Goal: Information Seeking & Learning: Learn about a topic

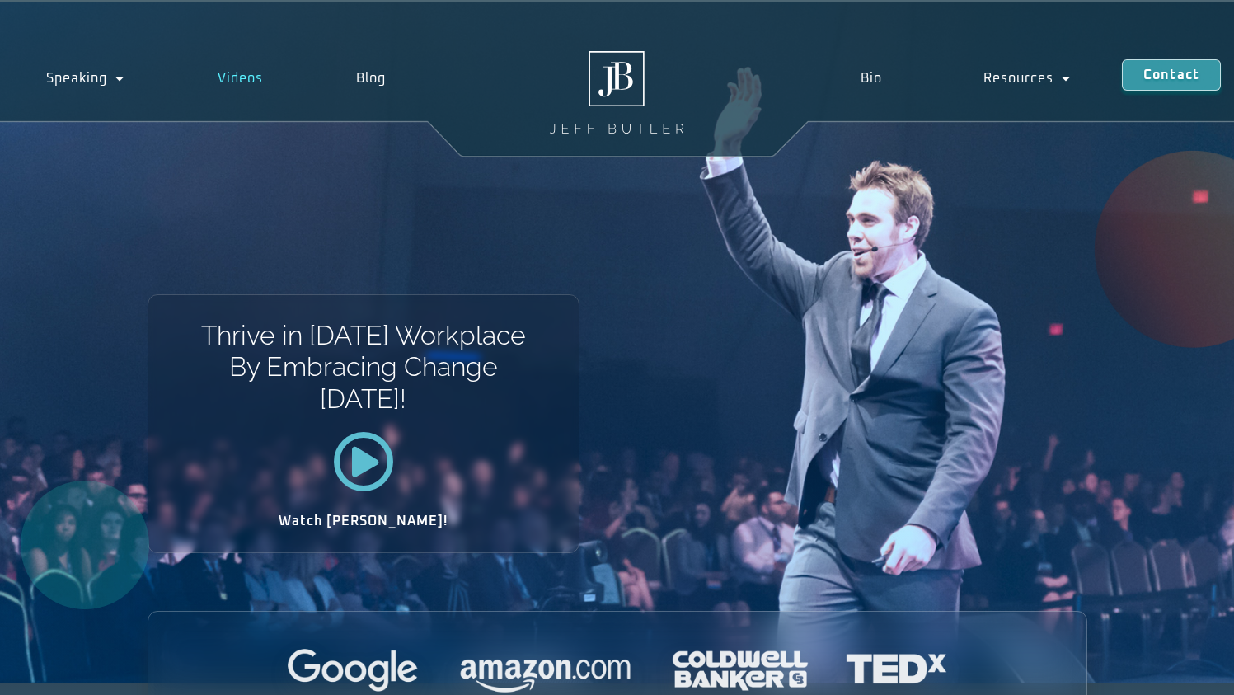
click at [225, 80] on link "Videos" at bounding box center [240, 78] width 139 height 38
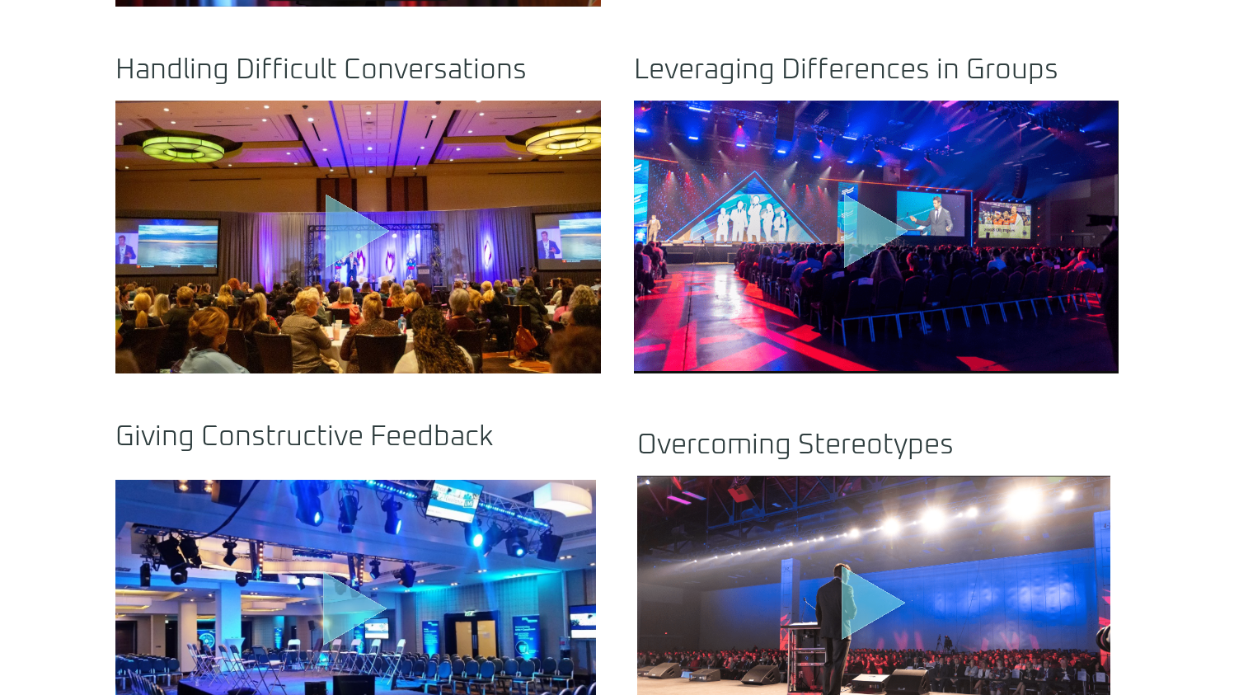
scroll to position [1072, 0]
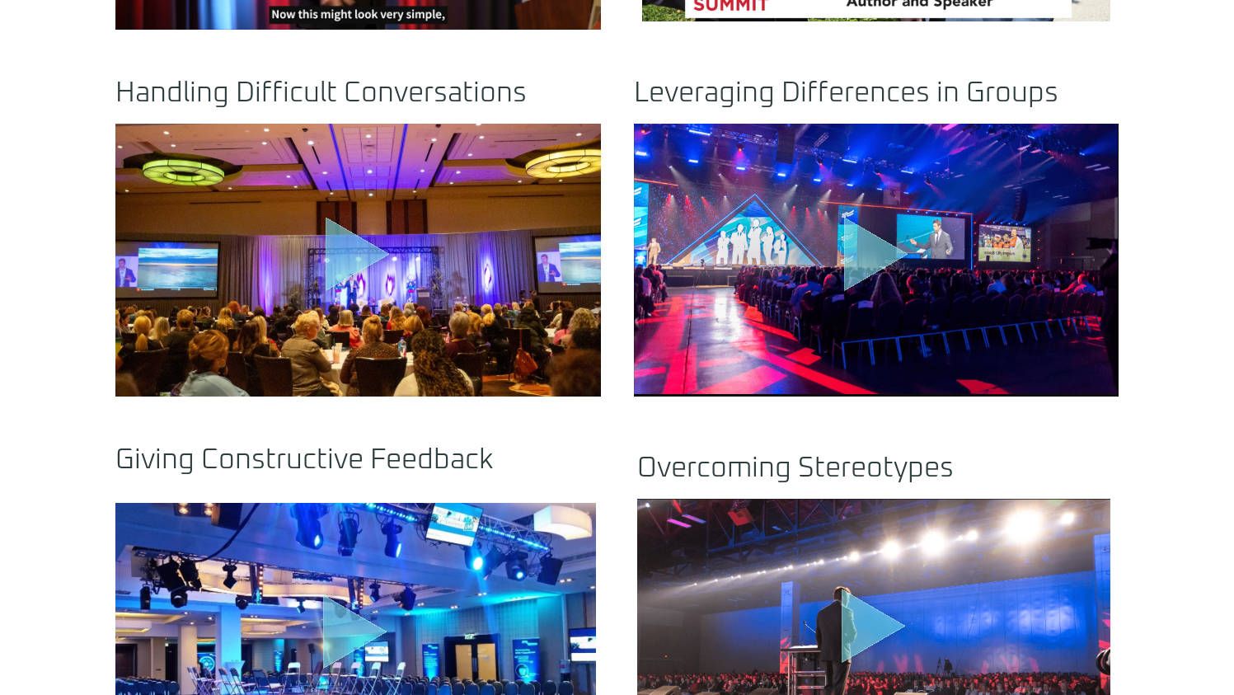
click at [321, 284] on icon ".st0{fill:#FFF;fill-opacity:.39}.st1{fill:#5ADCE8;fill-opacity:.6}.st2{fill:non…" at bounding box center [358, 257] width 82 height 82
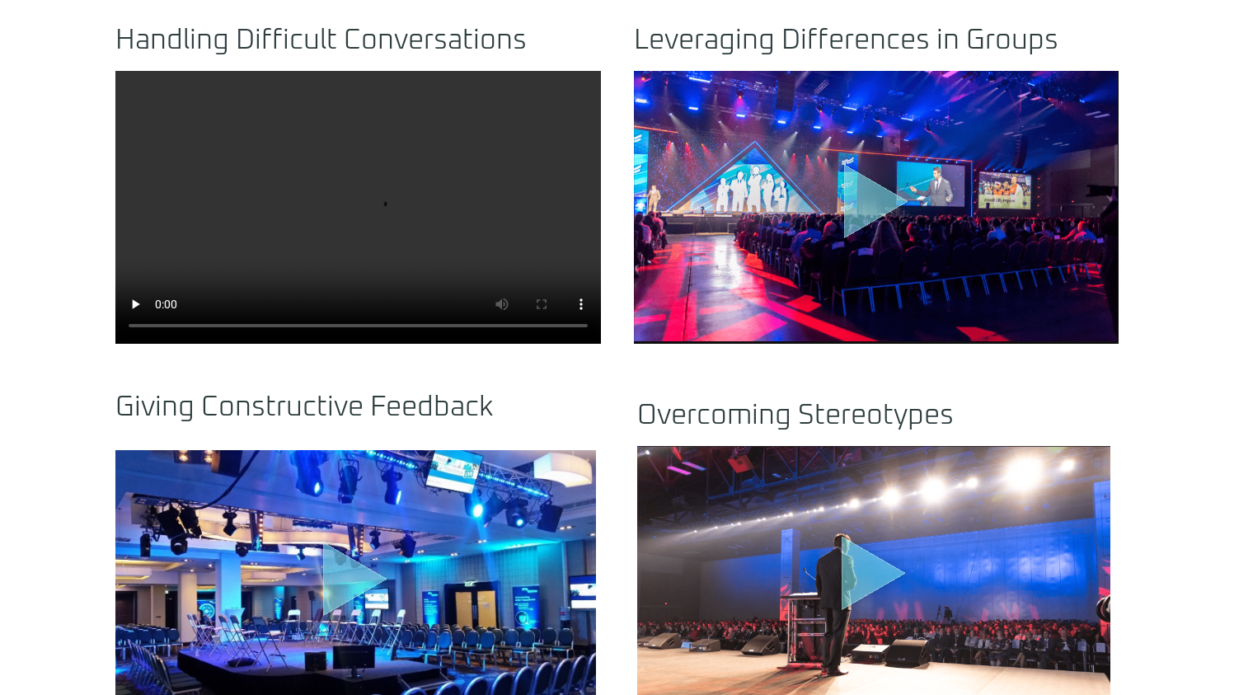
scroll to position [1154, 0]
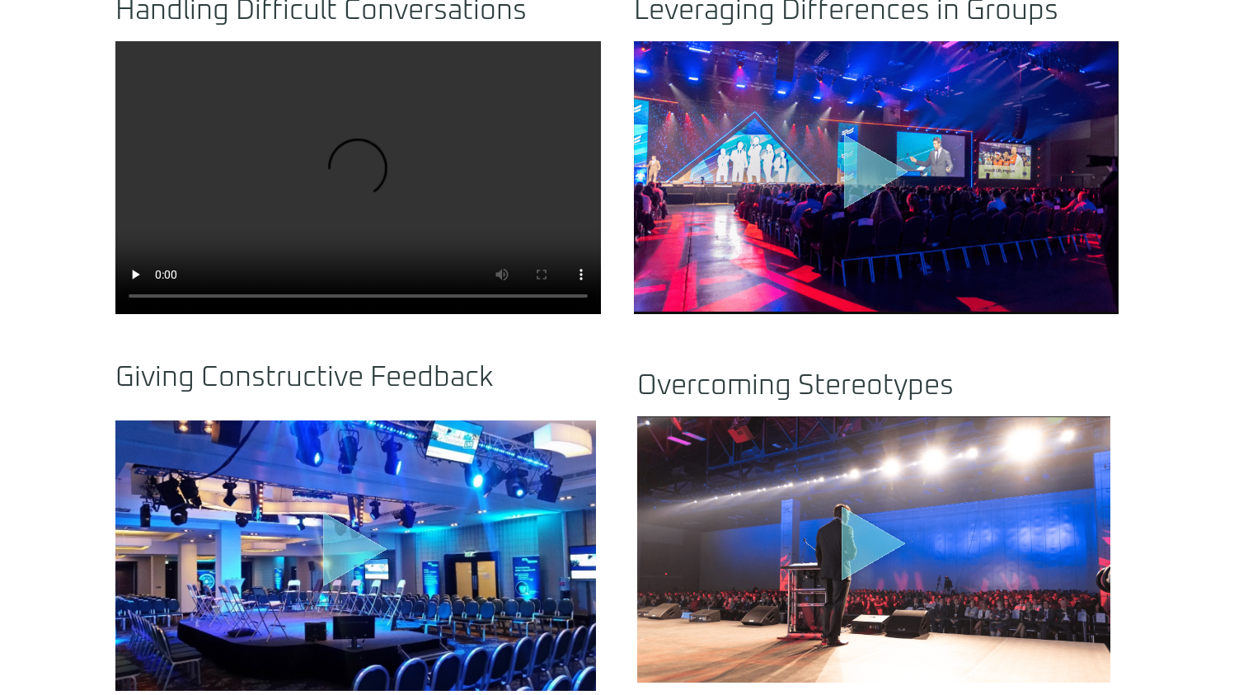
click at [345, 538] on icon "Play Video" at bounding box center [355, 550] width 64 height 74
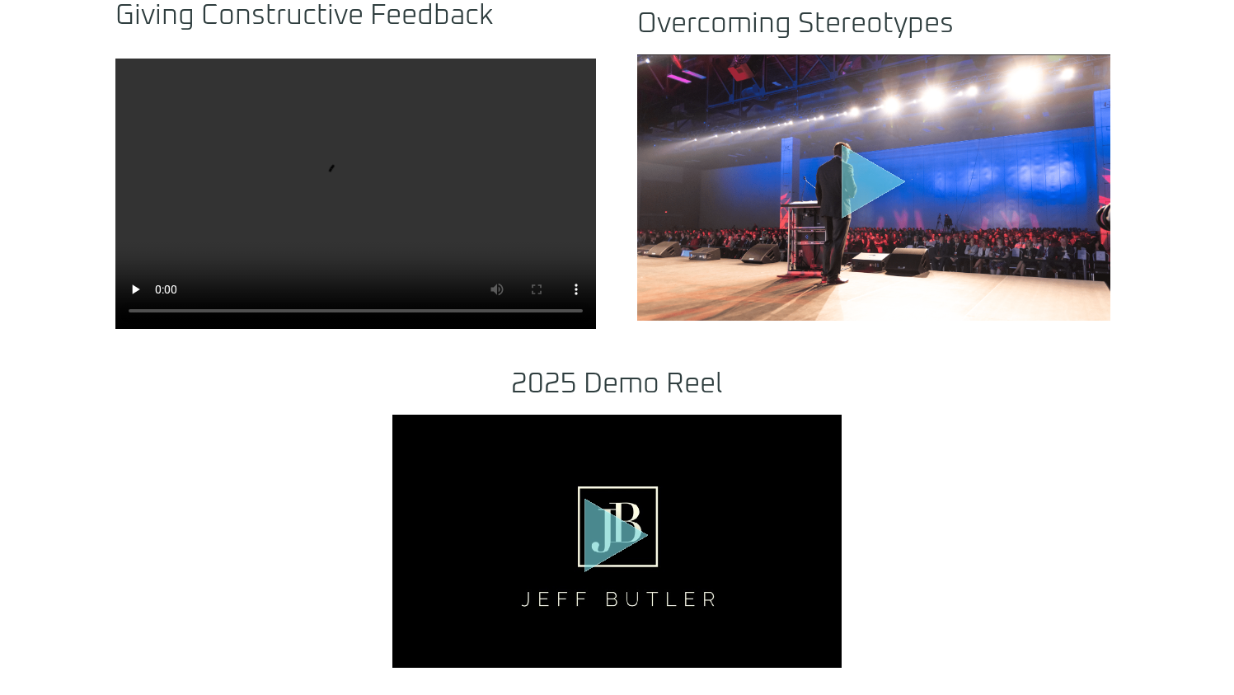
scroll to position [1319, 0]
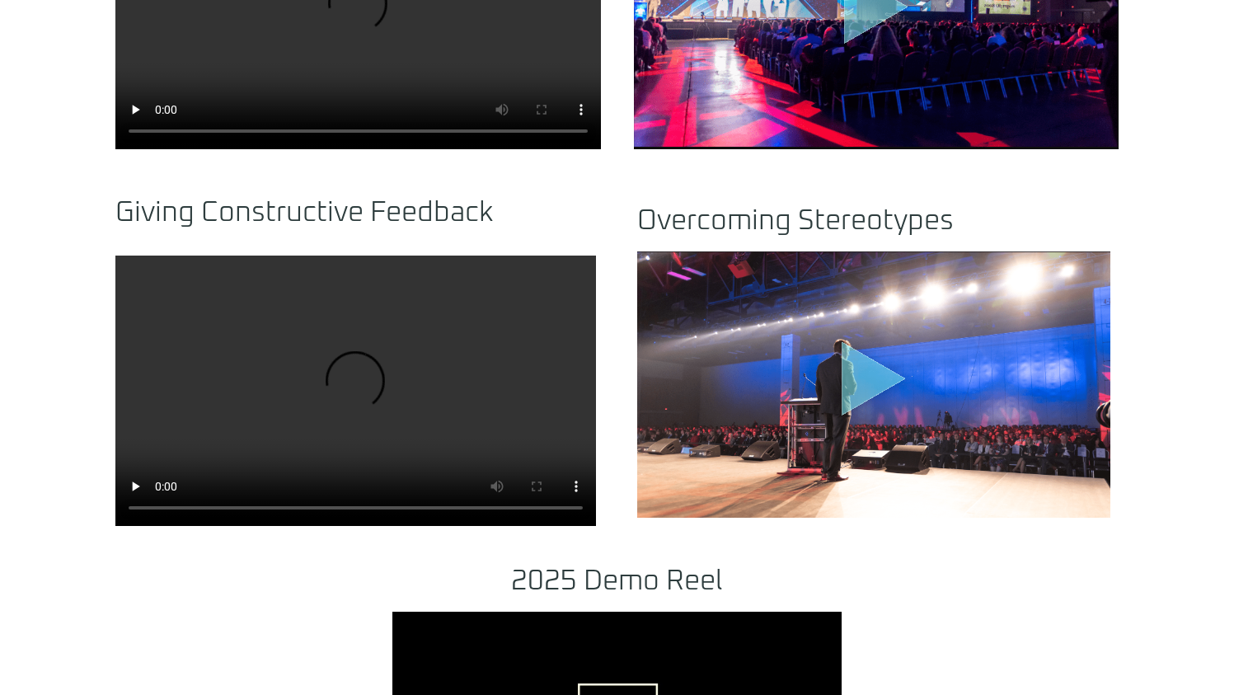
click at [861, 387] on icon "Play Video about motivational speaker dallas" at bounding box center [874, 378] width 64 height 74
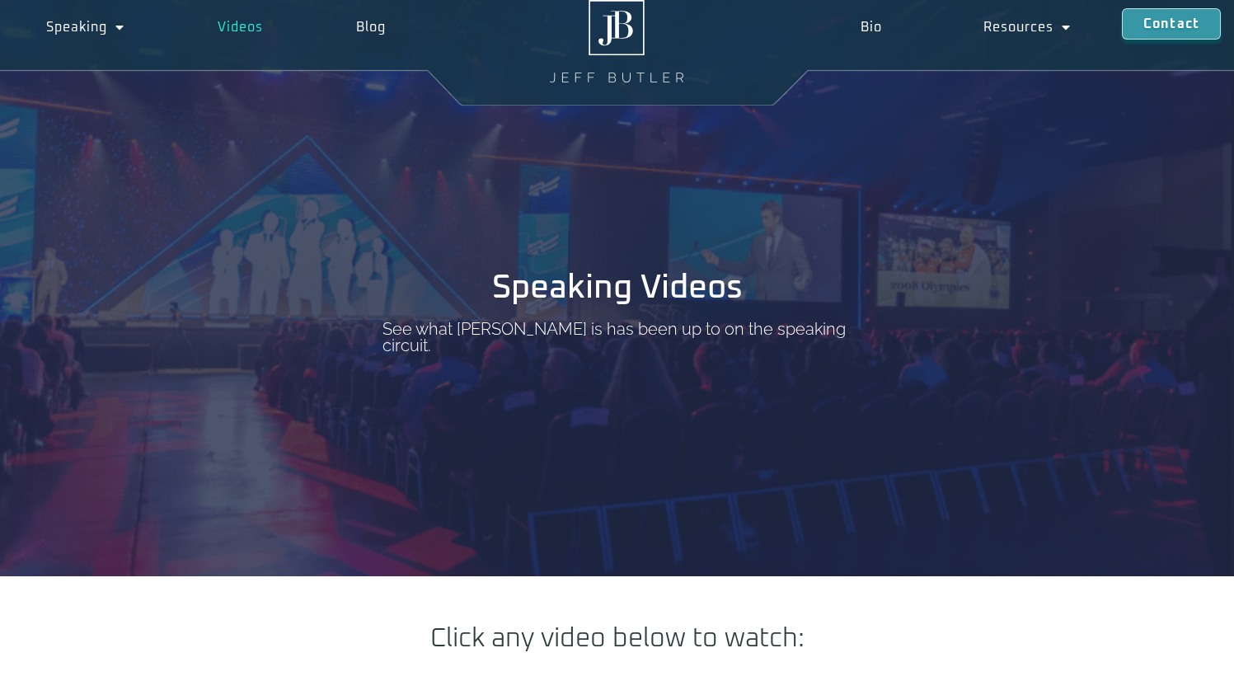
scroll to position [0, 0]
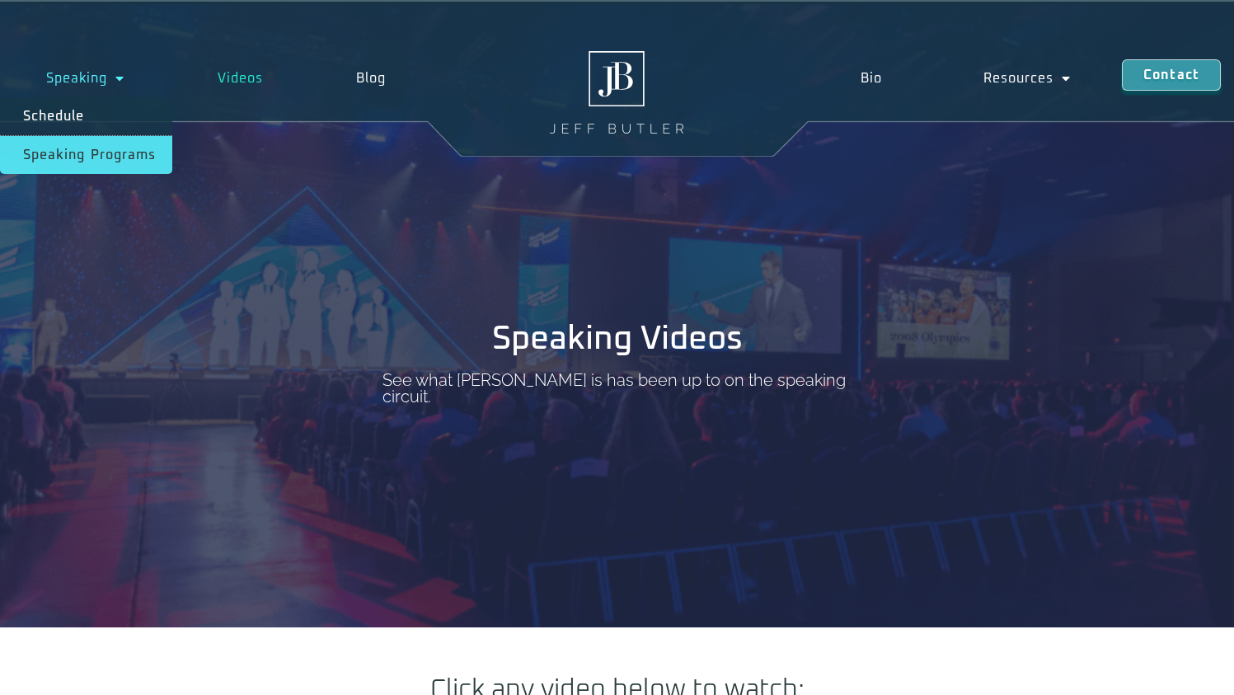
click at [56, 154] on link "Speaking Programs" at bounding box center [86, 155] width 172 height 38
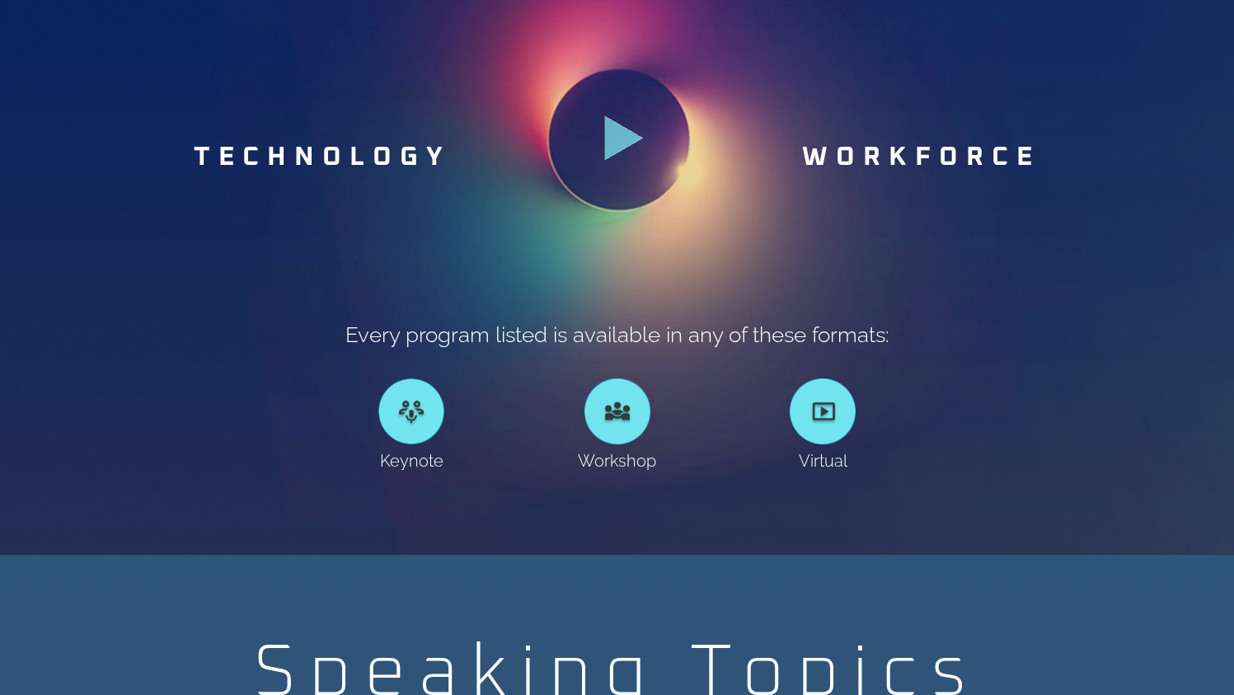
scroll to position [989, 0]
click at [408, 412] on link at bounding box center [411, 411] width 66 height 66
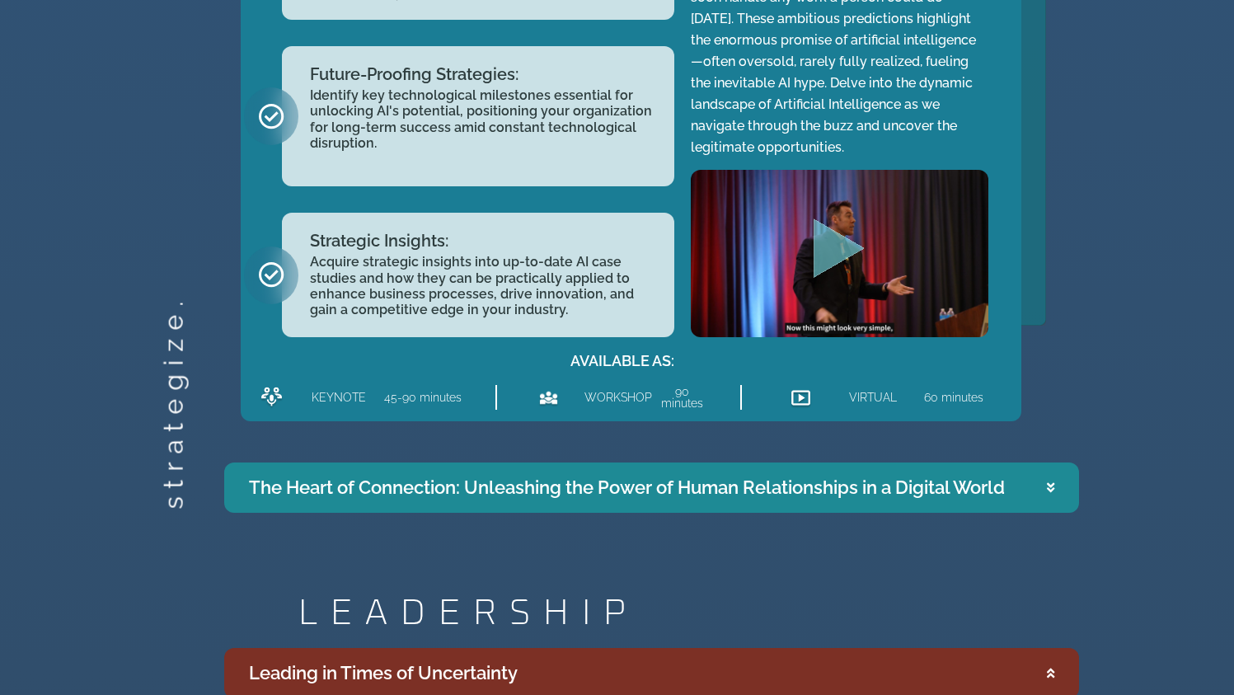
scroll to position [1649, 0]
